Goal: Find specific page/section: Find specific page/section

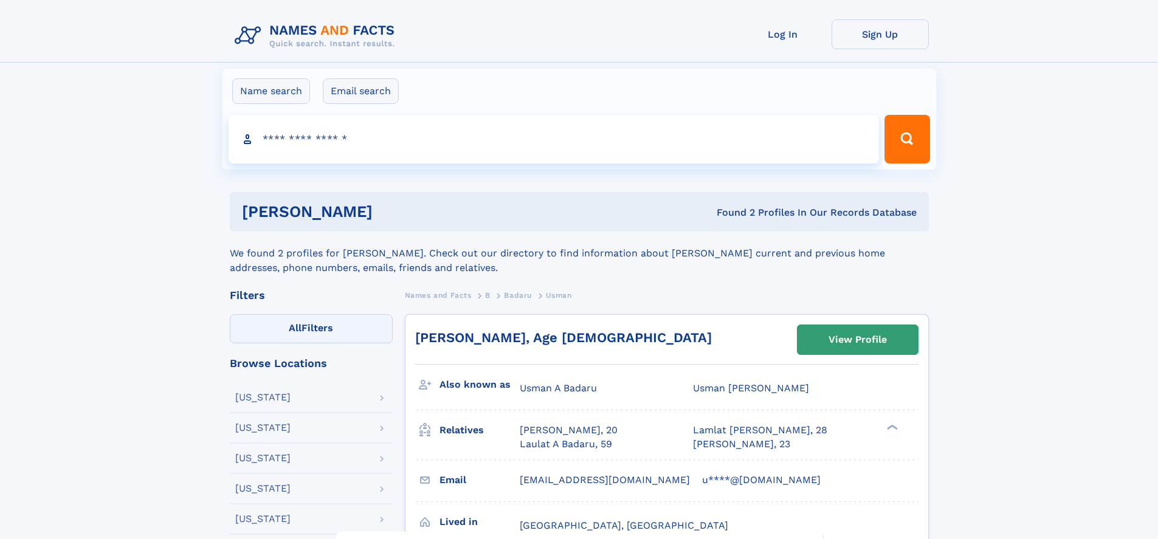
click at [311, 329] on label "All Filters" at bounding box center [311, 328] width 163 height 29
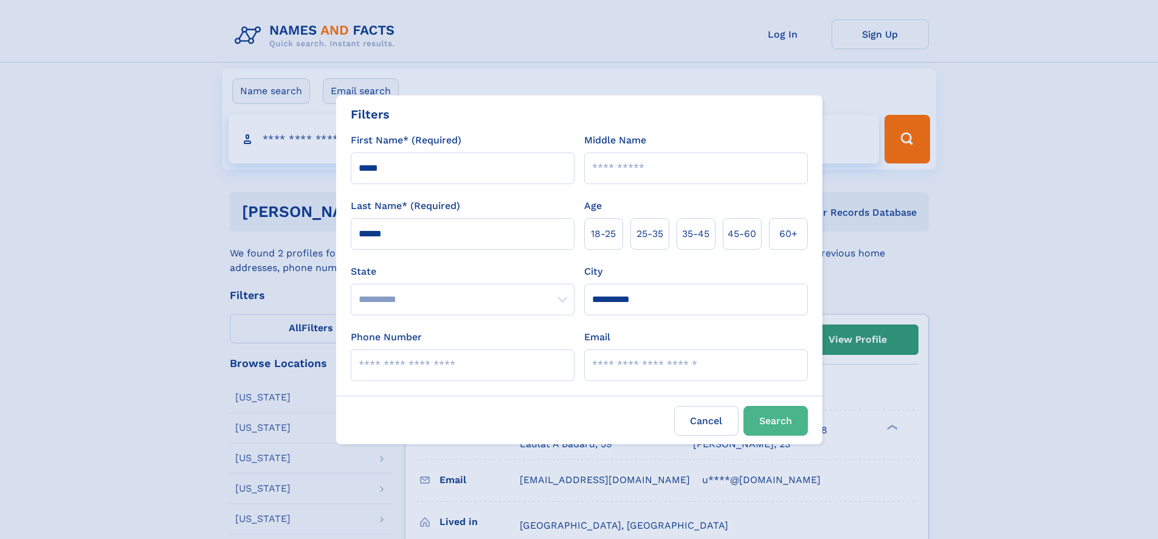
type input "**********"
click at [654, 233] on span "25‑35" at bounding box center [649, 234] width 27 height 15
click at [780, 421] on button "Search" at bounding box center [775, 421] width 64 height 30
